Goal: Transaction & Acquisition: Book appointment/travel/reservation

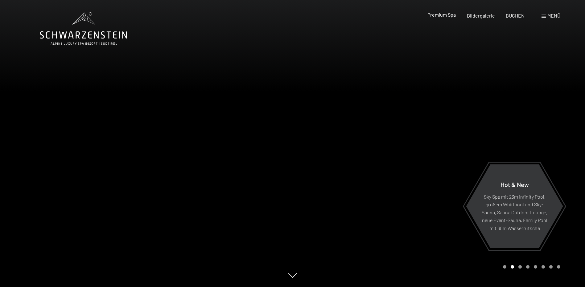
click at [446, 18] on span "Premium Spa" at bounding box center [441, 15] width 28 height 6
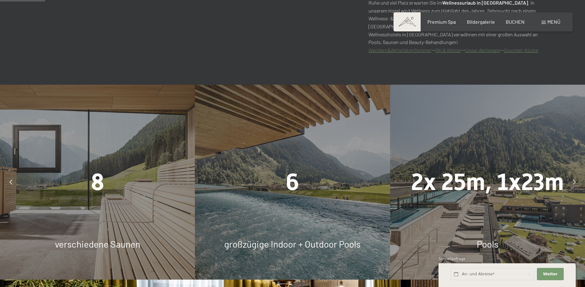
scroll to position [431, 0]
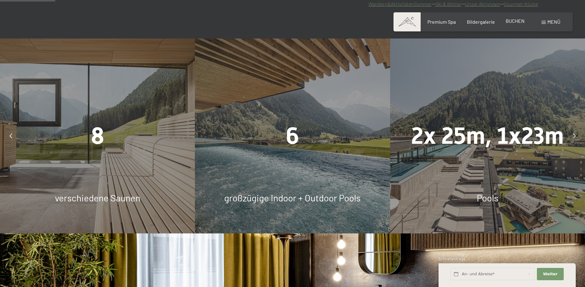
click at [512, 23] on span "BUCHEN" at bounding box center [514, 21] width 19 height 6
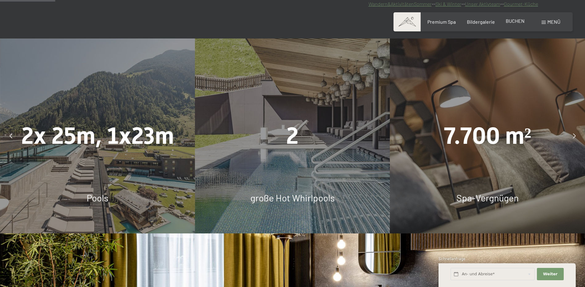
click at [515, 20] on span "BUCHEN" at bounding box center [514, 21] width 19 height 6
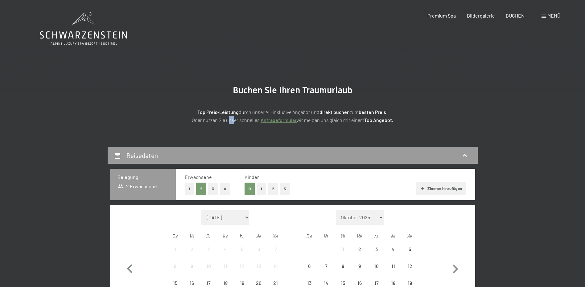
drag, startPoint x: 227, startPoint y: 131, endPoint x: 231, endPoint y: 131, distance: 4.0
click at [231, 131] on section "Buchen Sie Ihren Traumurlaub Top Preis-Leistung durch unser All-inklusive Angeb…" at bounding box center [292, 104] width 585 height 85
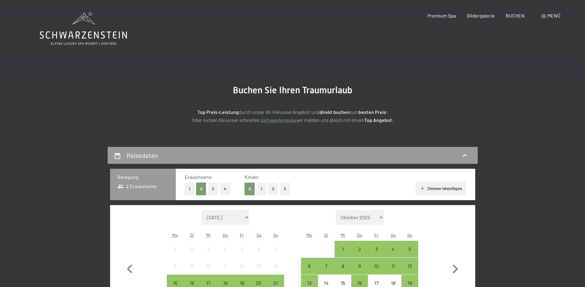
click at [310, 110] on p "Top Preis-Leistung durch unser All-inklusive Angebot und direkt buchen zum best…" at bounding box center [292, 116] width 308 height 16
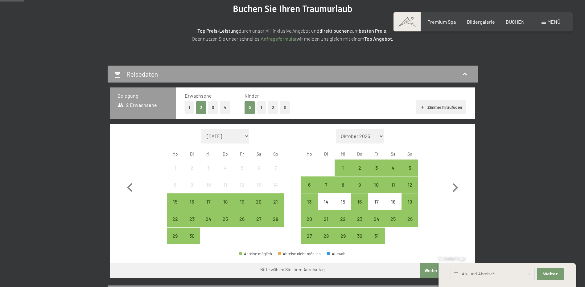
scroll to position [92, 0]
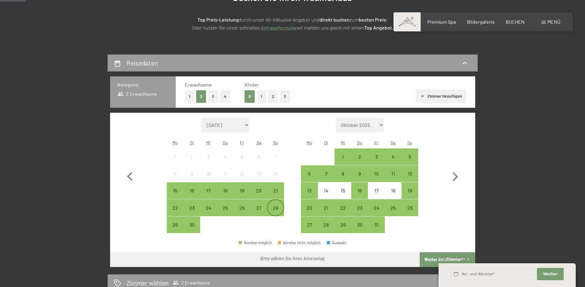
click at [280, 213] on div "28" at bounding box center [274, 213] width 15 height 15
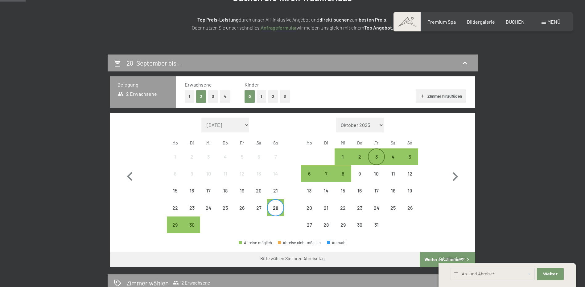
click at [374, 151] on div "3" at bounding box center [375, 156] width 15 height 15
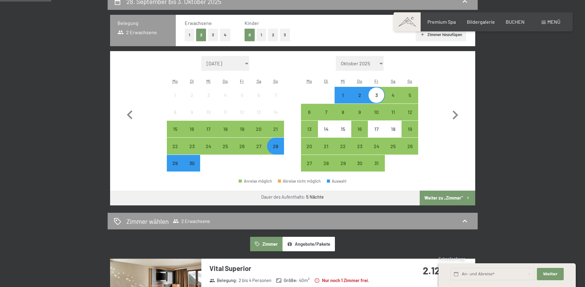
scroll to position [185, 0]
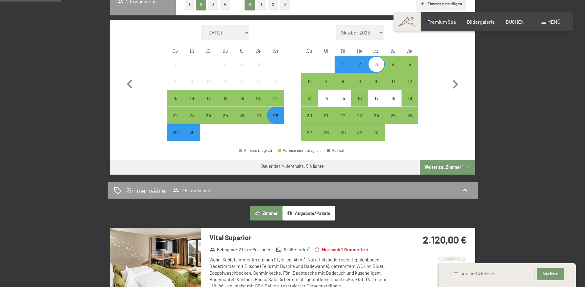
click at [451, 164] on button "Weiter zu „Zimmer“" at bounding box center [446, 167] width 55 height 15
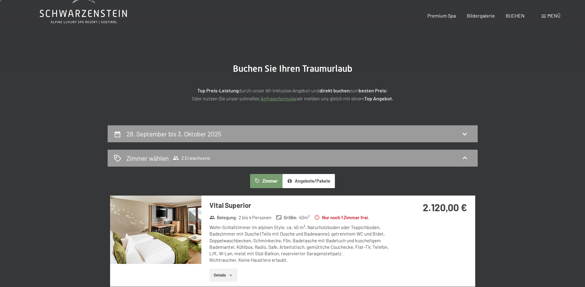
scroll to position [0, 0]
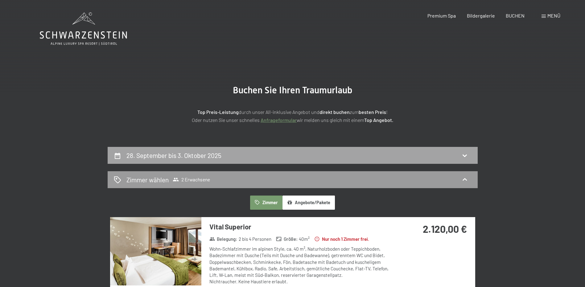
click at [185, 152] on h2 "28. September bis 3. Oktober 2025" at bounding box center [173, 156] width 95 height 8
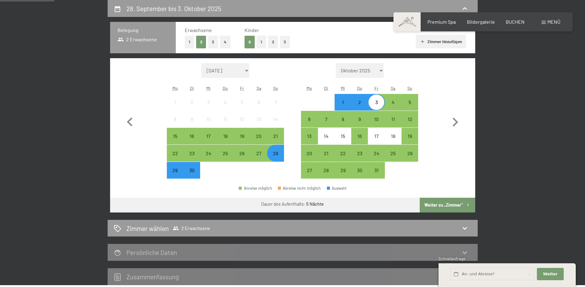
click at [276, 150] on div "28" at bounding box center [274, 152] width 15 height 15
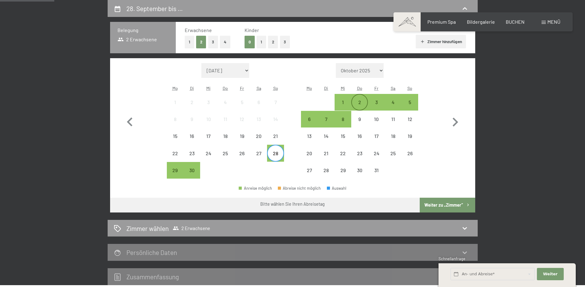
click at [361, 99] on div "2" at bounding box center [359, 102] width 15 height 15
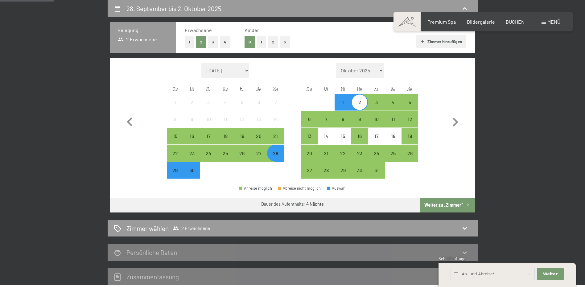
click at [437, 201] on button "Weiter zu „Zimmer“" at bounding box center [446, 205] width 55 height 15
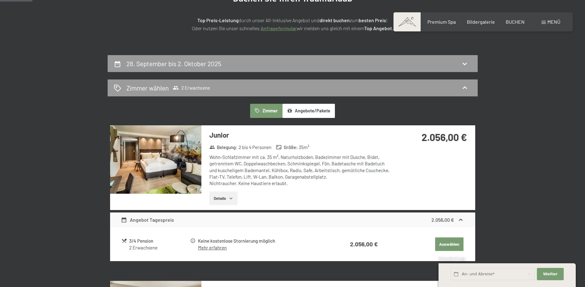
scroll to position [24, 0]
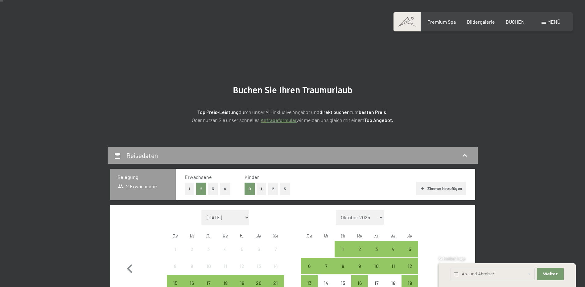
scroll to position [154, 0]
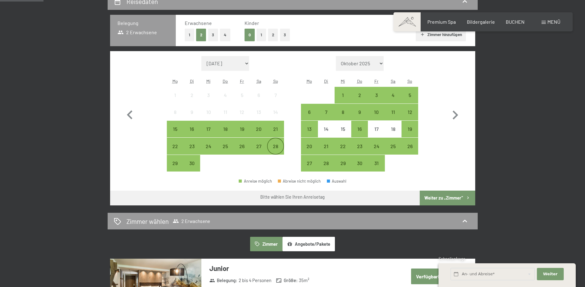
click at [274, 148] on div "28" at bounding box center [274, 151] width 15 height 15
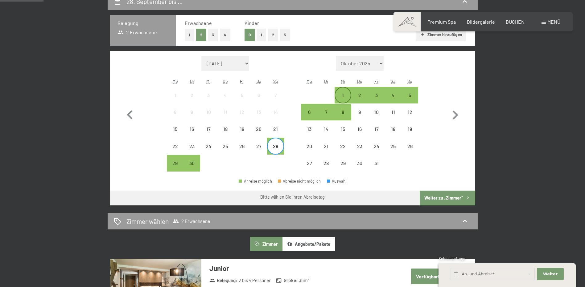
click at [345, 94] on div "1" at bounding box center [342, 100] width 15 height 15
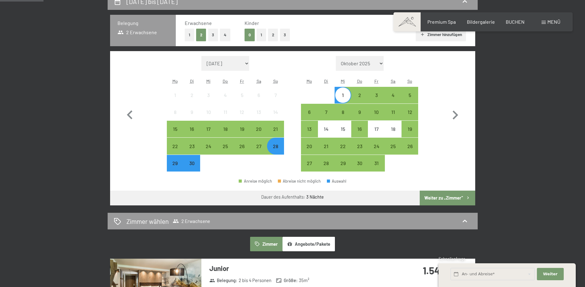
click at [439, 196] on button "Weiter zu „Zimmer“" at bounding box center [446, 198] width 55 height 15
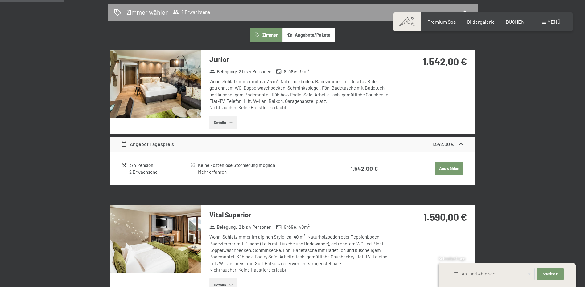
scroll to position [178, 0]
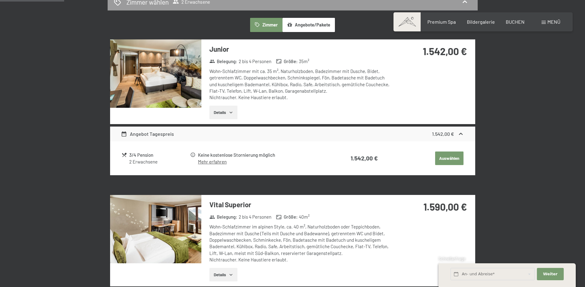
click at [353, 90] on div "Junior Belegung : 2 bis 4 Personen Größe : 35 m² Wohn-Schlafzimmer mit ca. 35 m…" at bounding box center [297, 81] width 192 height 85
click at [237, 229] on div "Wohn-Schlafzimmer im alpinen Style, ca. 40 m², Naturholzboden oder Teppichboden…" at bounding box center [300, 243] width 183 height 39
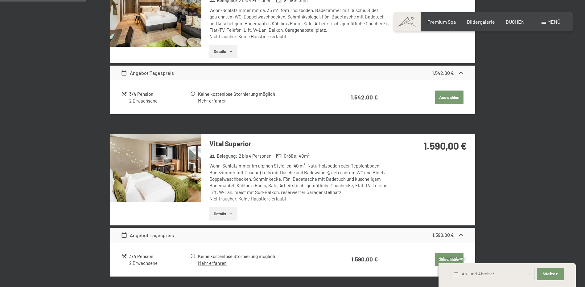
scroll to position [239, 0]
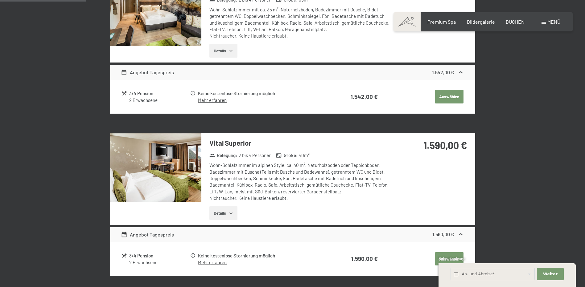
click at [227, 215] on button "Details" at bounding box center [223, 213] width 28 height 14
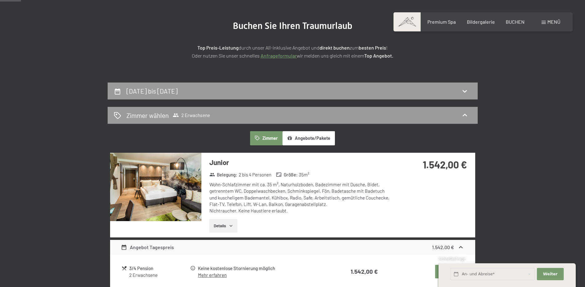
scroll to position [55, 0]
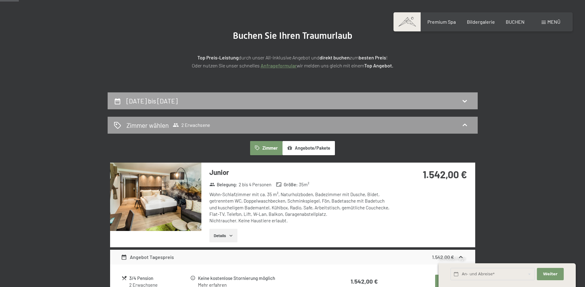
click at [463, 98] on icon at bounding box center [464, 100] width 7 height 7
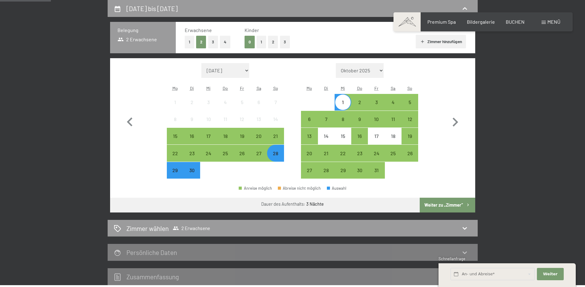
click at [529, 110] on div "28. September bis 1. Oktober 2025 Belegung 2 Erwachsene Erwachsene 1 2 3 4 Kind…" at bounding box center [292, 142] width 585 height 285
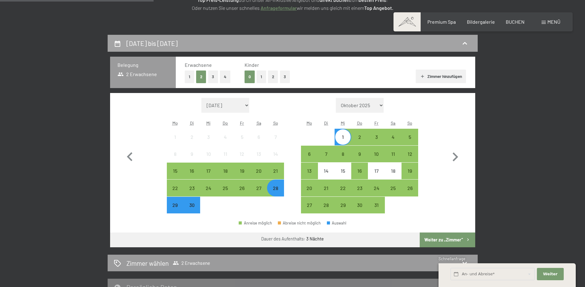
scroll to position [55, 0]
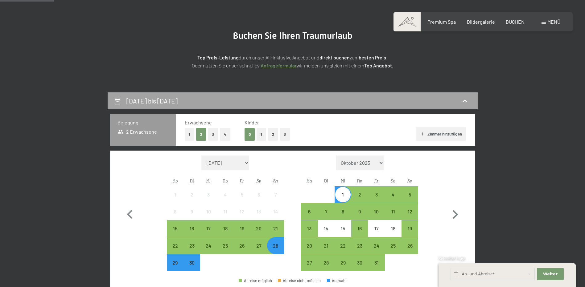
click at [437, 102] on div "28. September bis 1. Oktober 2025" at bounding box center [292, 100] width 357 height 9
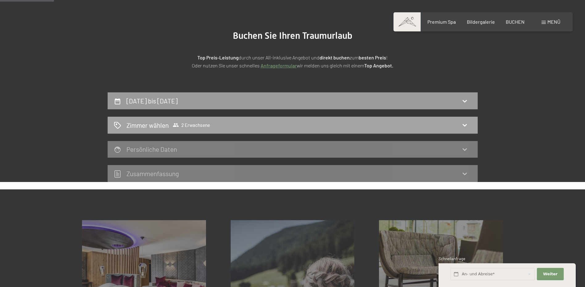
click at [341, 129] on div "Zimmer wählen 2 Erwachsene" at bounding box center [292, 125] width 357 height 9
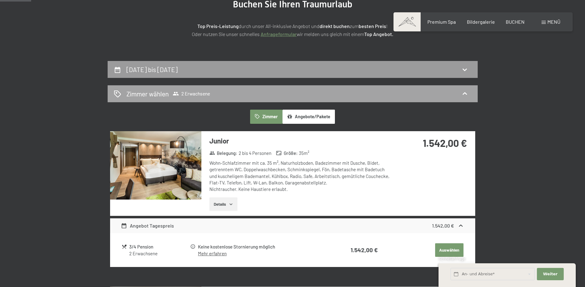
scroll to position [85, 0]
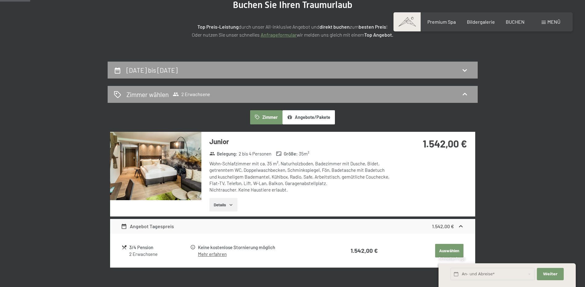
click at [292, 114] on button "Angebote/Pakete" at bounding box center [308, 117] width 52 height 14
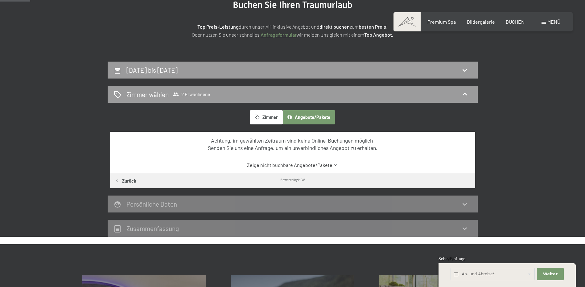
click at [304, 114] on button "Angebote/Pakete" at bounding box center [308, 117] width 52 height 14
click at [268, 66] on div "28. September bis 1. Oktober 2025" at bounding box center [292, 70] width 357 height 9
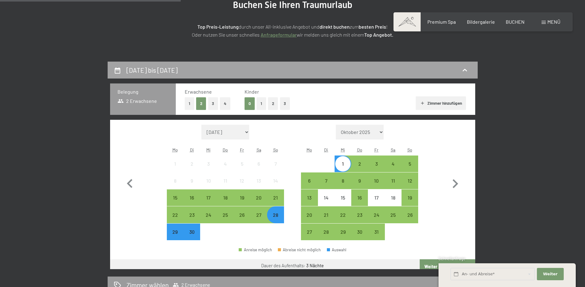
scroll to position [147, 0]
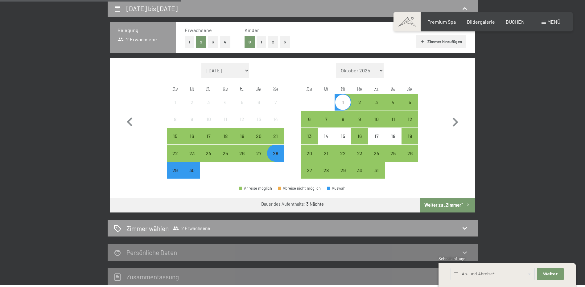
click at [273, 153] on div "28" at bounding box center [274, 158] width 15 height 15
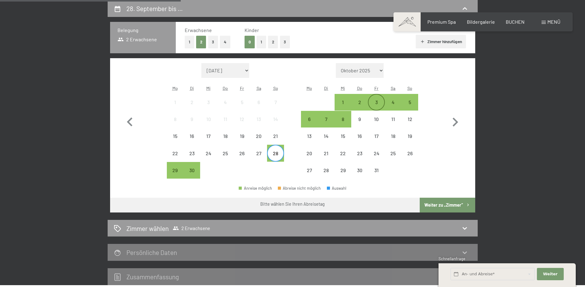
click at [374, 102] on div "3" at bounding box center [375, 107] width 15 height 15
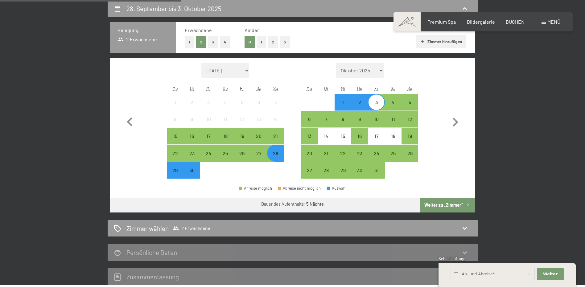
click at [447, 202] on button "Weiter zu „Zimmer“" at bounding box center [446, 205] width 55 height 15
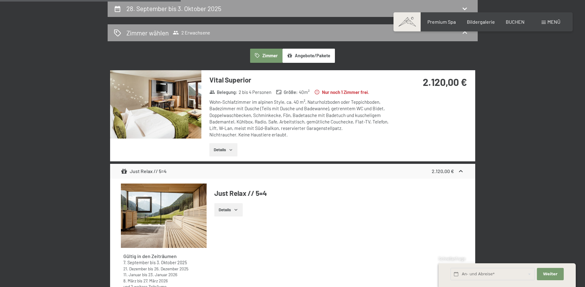
click at [273, 55] on button "Zimmer" at bounding box center [266, 56] width 32 height 14
click at [298, 52] on button "Angebote/Pakete" at bounding box center [308, 56] width 52 height 14
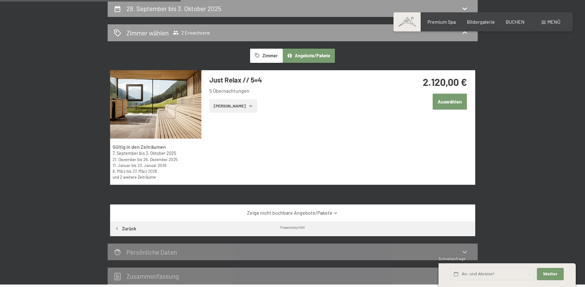
click at [316, 212] on link "Zeige nicht buchbare Angebote/Pakete" at bounding box center [292, 213] width 343 height 7
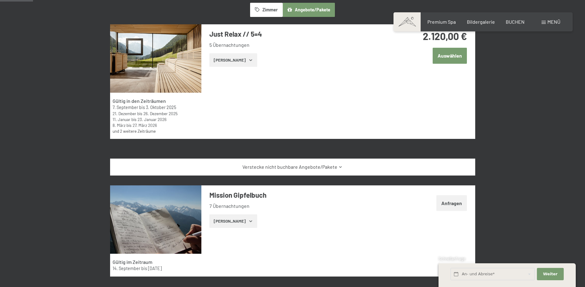
scroll to position [116, 0]
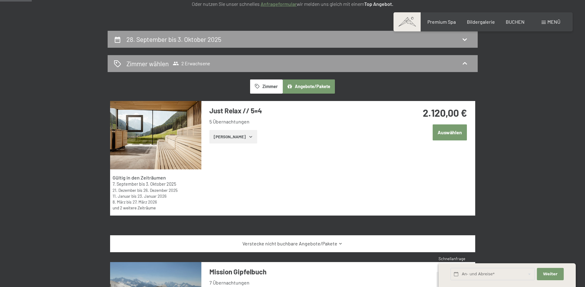
click at [241, 129] on div "Just Relax // 5=4 5 Übernachtungen Zeige Zimmer" at bounding box center [297, 124] width 192 height 47
click at [241, 135] on button "Zeige Zimmer" at bounding box center [233, 137] width 48 height 14
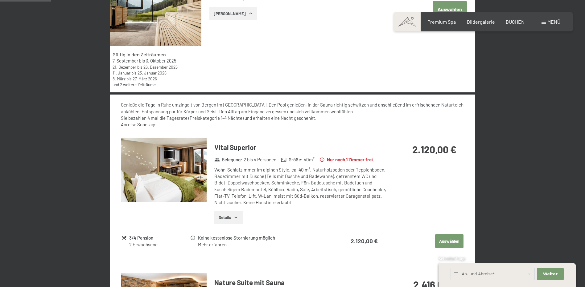
click at [238, 214] on button "Details" at bounding box center [228, 218] width 28 height 14
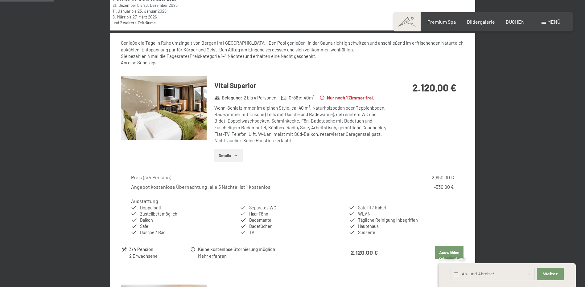
scroll to position [332, 0]
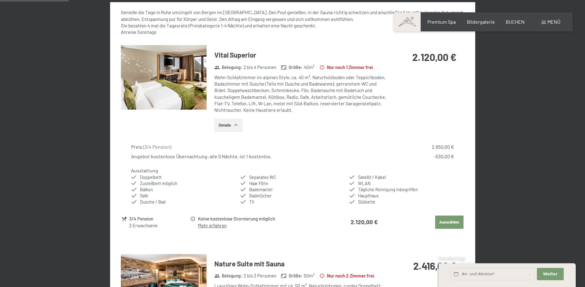
drag, startPoint x: 267, startPoint y: 188, endPoint x: 269, endPoint y: 191, distance: 3.6
drag, startPoint x: 269, startPoint y: 191, endPoint x: 239, endPoint y: 185, distance: 30.7
click at [239, 185] on ul "Doppelbett Zustellbett möglich Balkon Safe Dusche / Bad Separates WC Haar Föhn …" at bounding box center [292, 189] width 322 height 31
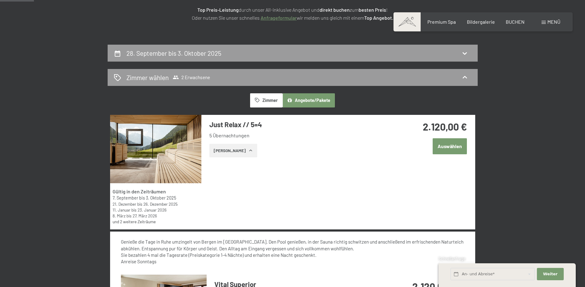
scroll to position [24, 0]
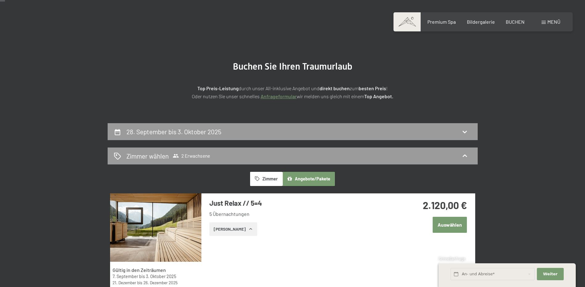
click at [263, 178] on button "Zimmer" at bounding box center [266, 179] width 32 height 14
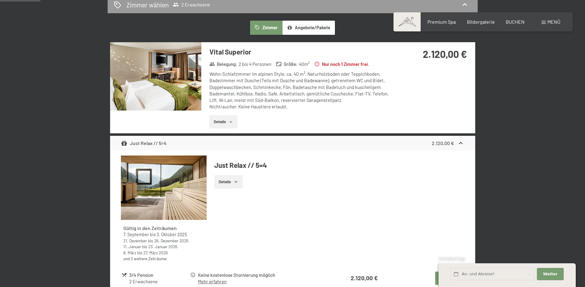
scroll to position [178, 0]
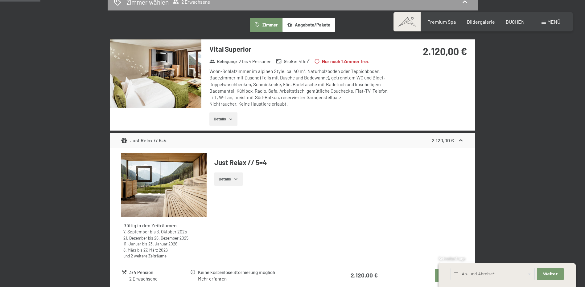
click at [228, 106] on div "Wohn-Schlafzimmer im alpinen Style, ca. 40 m², Naturholzboden oder Teppichboden…" at bounding box center [300, 87] width 183 height 39
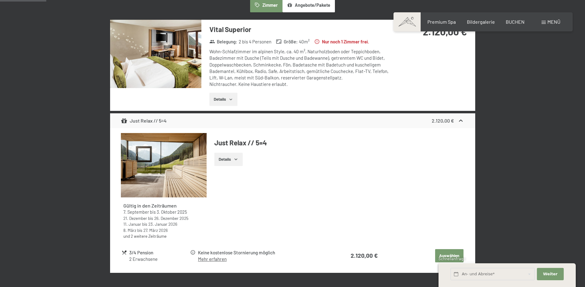
scroll to position [209, 0]
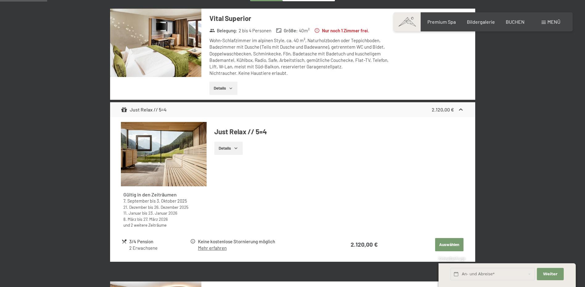
click at [229, 94] on button "Details" at bounding box center [223, 89] width 28 height 14
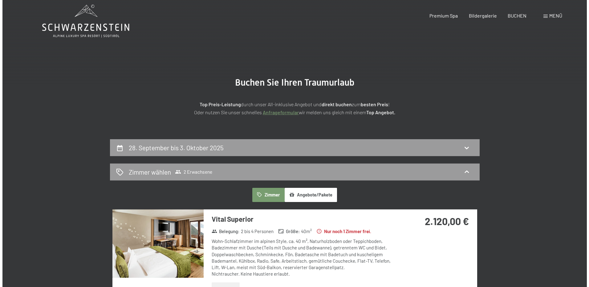
scroll to position [0, 0]
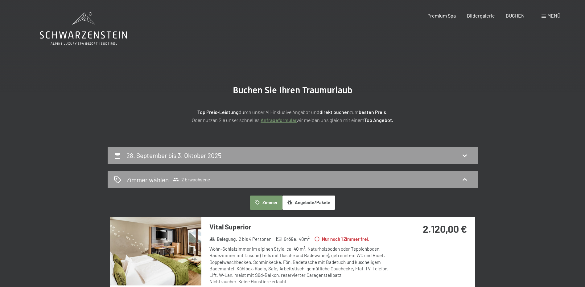
click at [544, 16] on span at bounding box center [543, 16] width 4 height 3
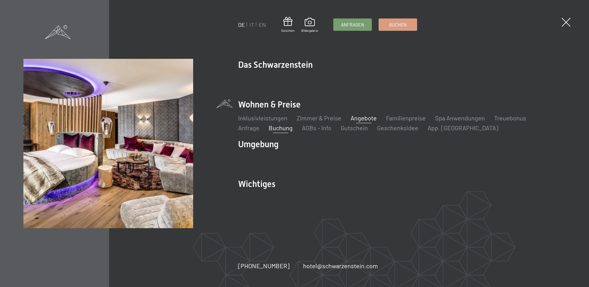
click at [366, 118] on link "Angebote" at bounding box center [364, 117] width 26 height 7
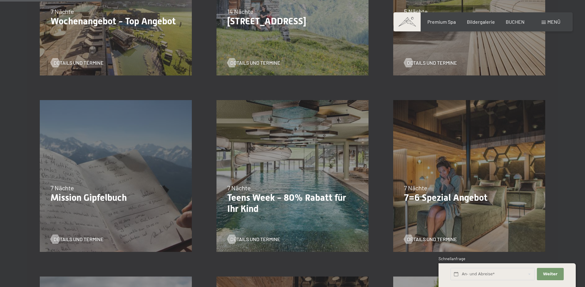
scroll to position [185, 0]
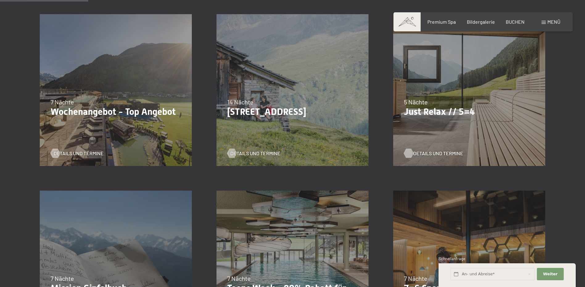
click at [428, 154] on span "Details und Termine" at bounding box center [438, 153] width 50 height 7
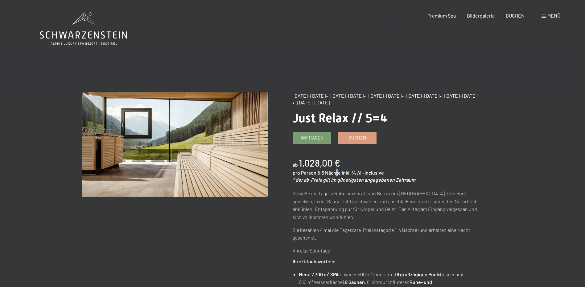
drag, startPoint x: 337, startPoint y: 171, endPoint x: 336, endPoint y: 177, distance: 6.2
click at [336, 177] on div "ab 1.028,00 € pro Person & 5 Nächte inkl. ¾ All-Inclusive * der ab-Preis gilt i…" at bounding box center [385, 170] width 186 height 27
drag, startPoint x: 336, startPoint y: 177, endPoint x: 329, endPoint y: 200, distance: 23.9
click at [329, 200] on p "Genieße die Tage in Ruhe umzingelt von Bergen im Ahrntal. Den Pool genießen, in…" at bounding box center [385, 205] width 186 height 31
click at [334, 191] on p "Genieße die Tage in Ruhe umzingelt von Bergen im Ahrntal. Den Pool genießen, in…" at bounding box center [385, 205] width 186 height 31
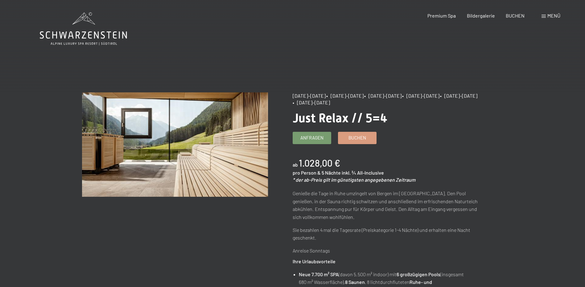
click at [67, 26] on icon at bounding box center [83, 28] width 87 height 33
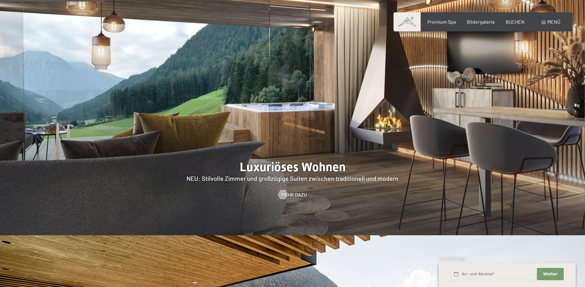
scroll to position [863, 0]
